Goal: Task Accomplishment & Management: Manage account settings

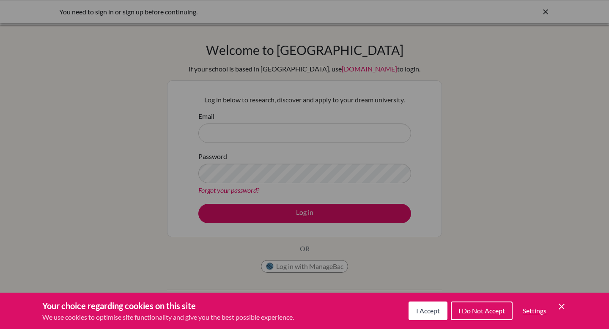
click at [414, 323] on div "Your choice regarding cookies on this site We use cookies to optimise site func…" at bounding box center [304, 310] width 609 height 36
click at [420, 318] on button "I Accept" at bounding box center [427, 310] width 39 height 19
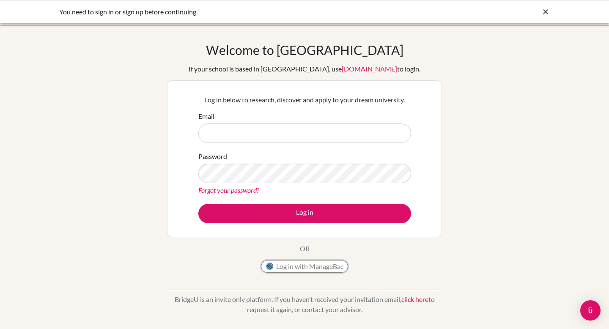
click at [308, 264] on button "Log in with ManageBac" at bounding box center [304, 266] width 87 height 13
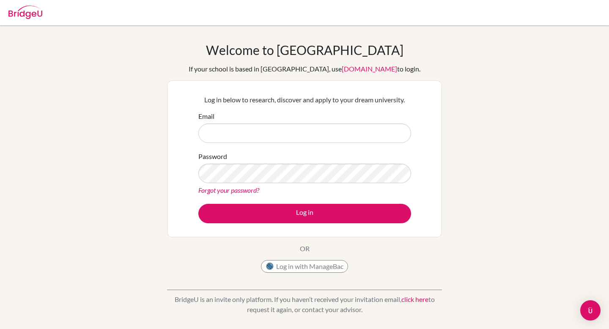
scroll to position [3, 0]
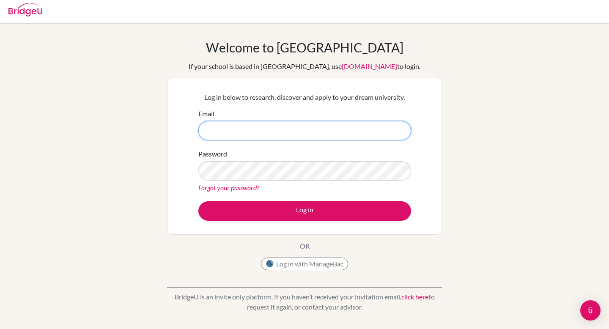
type input "[PERSON_NAME][EMAIL_ADDRESS][DOMAIN_NAME]"
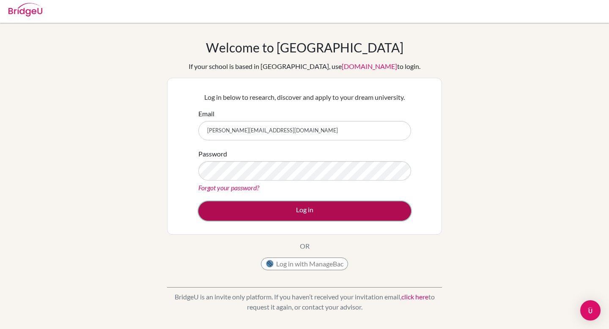
click at [303, 211] on button "Log in" at bounding box center [304, 210] width 213 height 19
